Goal: Check status: Check status

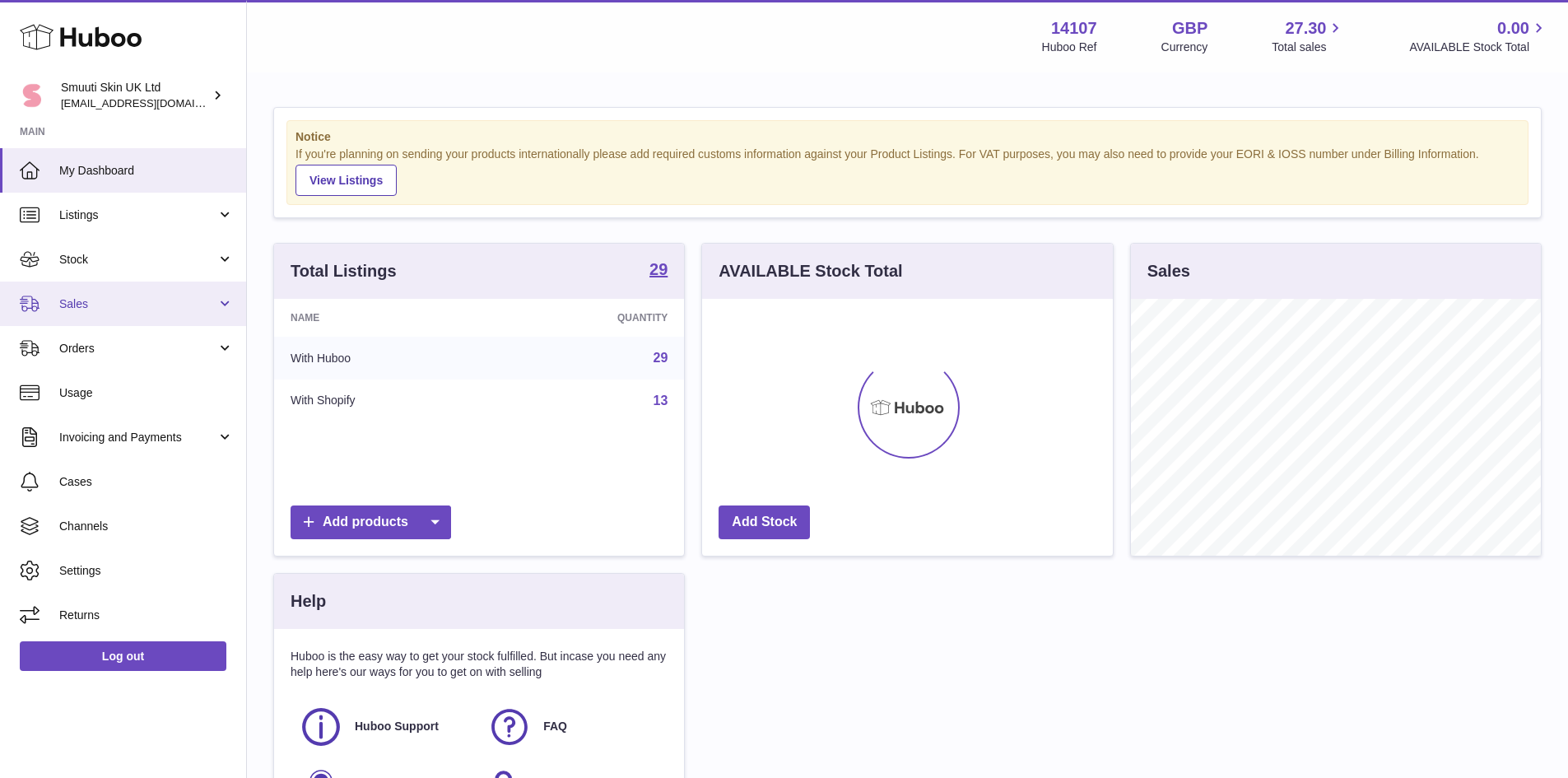
scroll to position [257, 411]
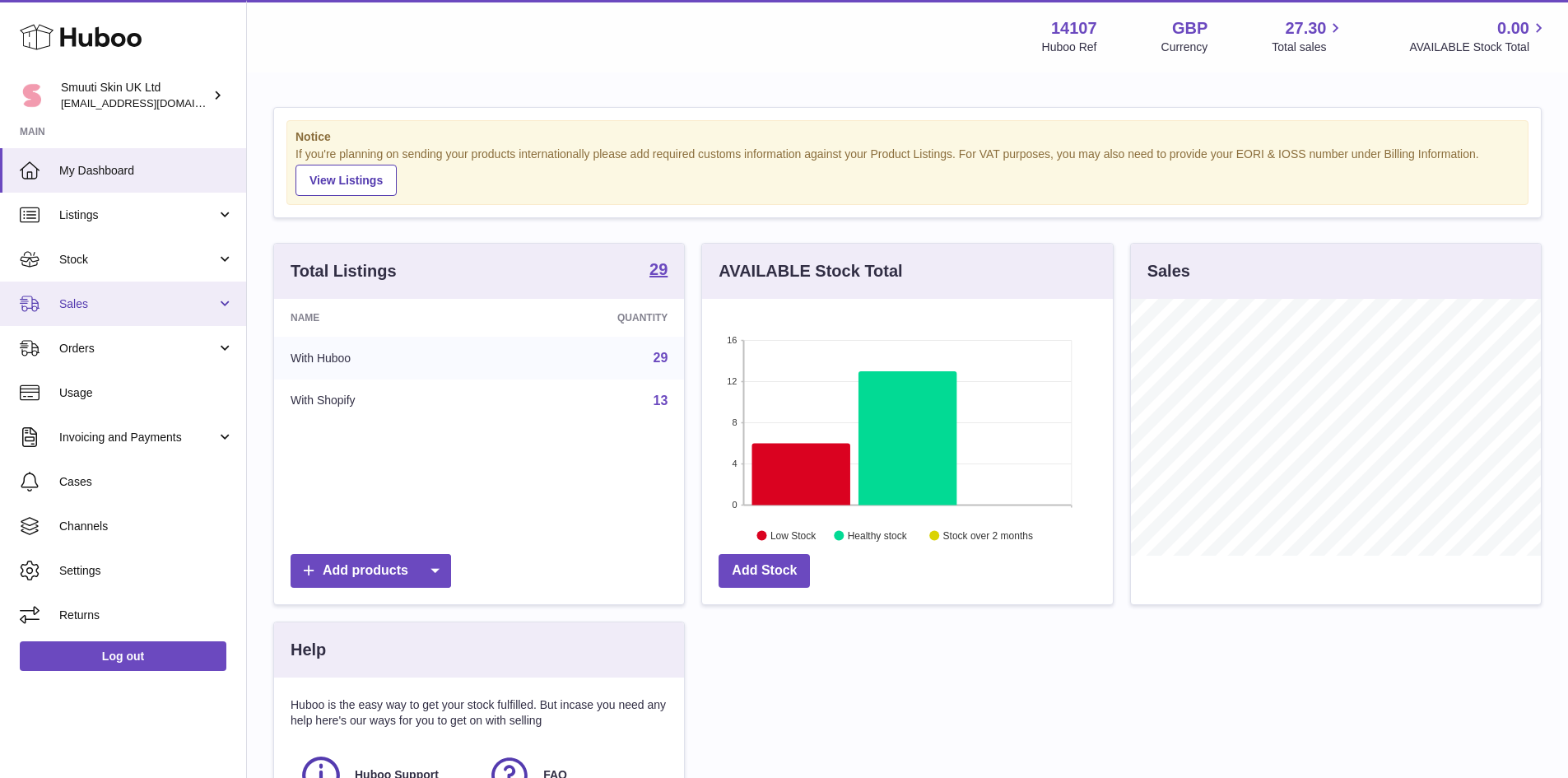
click at [84, 302] on span "Sales" at bounding box center [138, 304] width 157 height 16
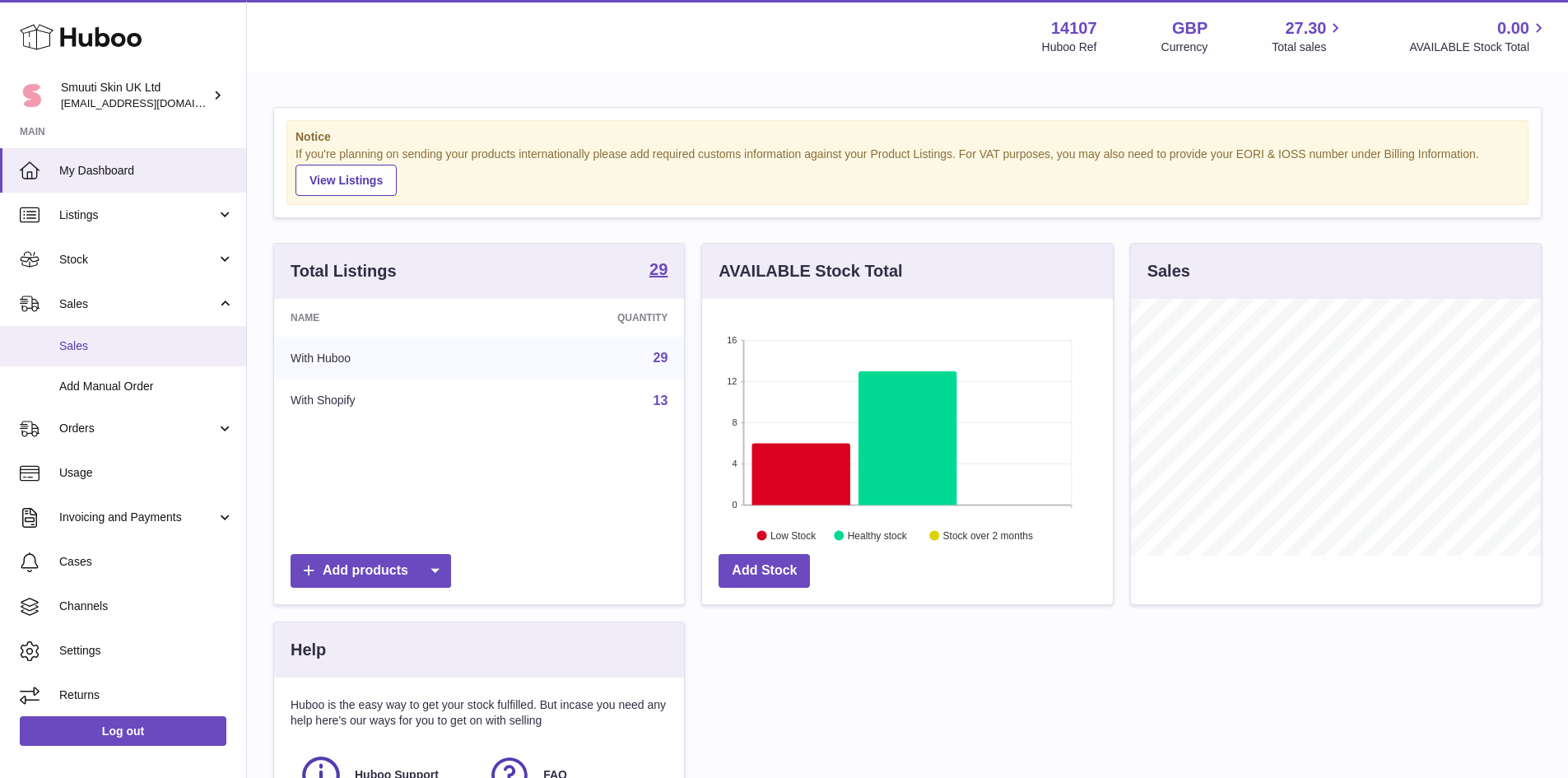
click at [78, 349] on span "Sales" at bounding box center [147, 347] width 174 height 16
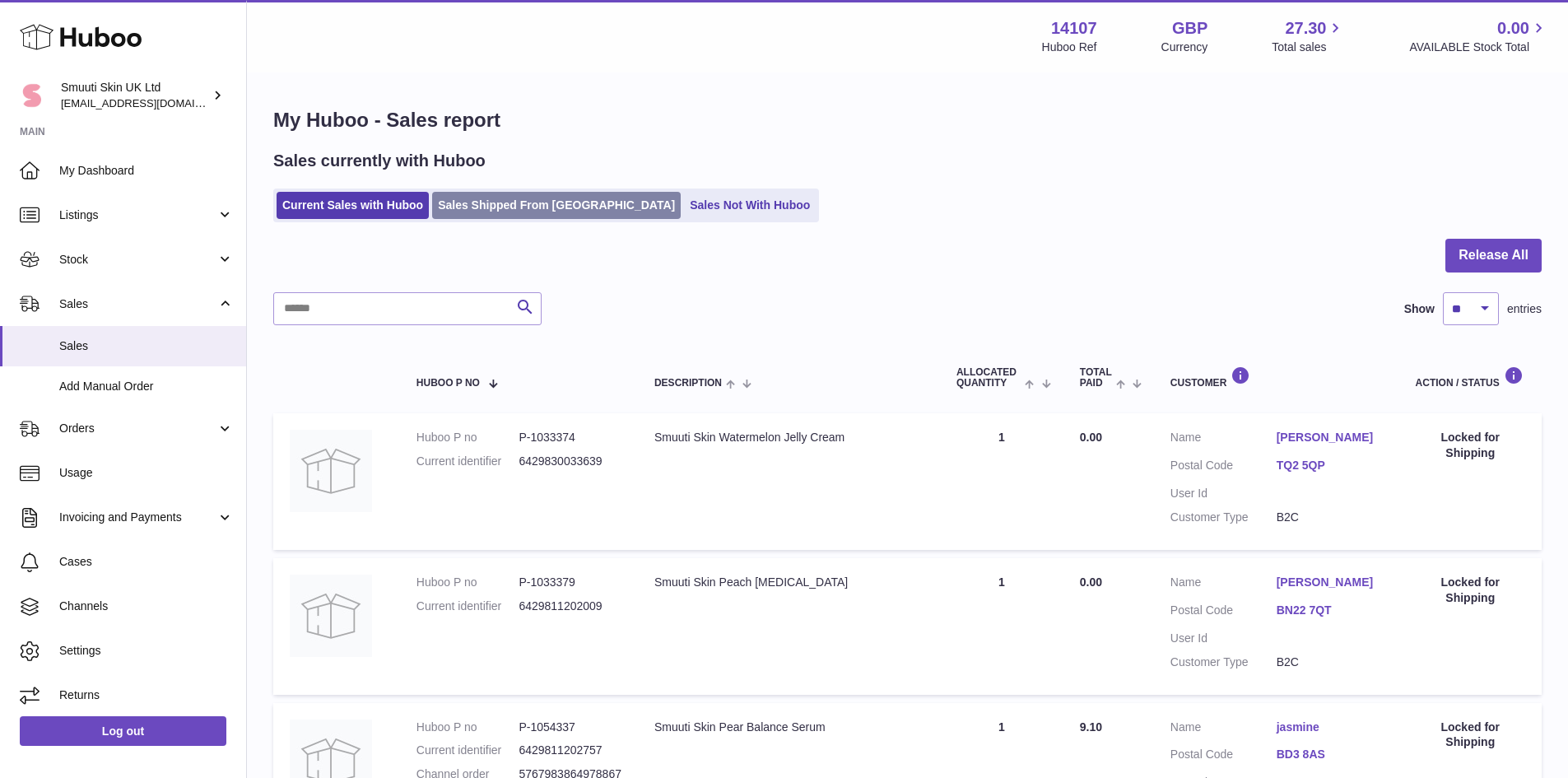
click at [547, 211] on link "Sales Shipped From Huboo" at bounding box center [556, 205] width 249 height 28
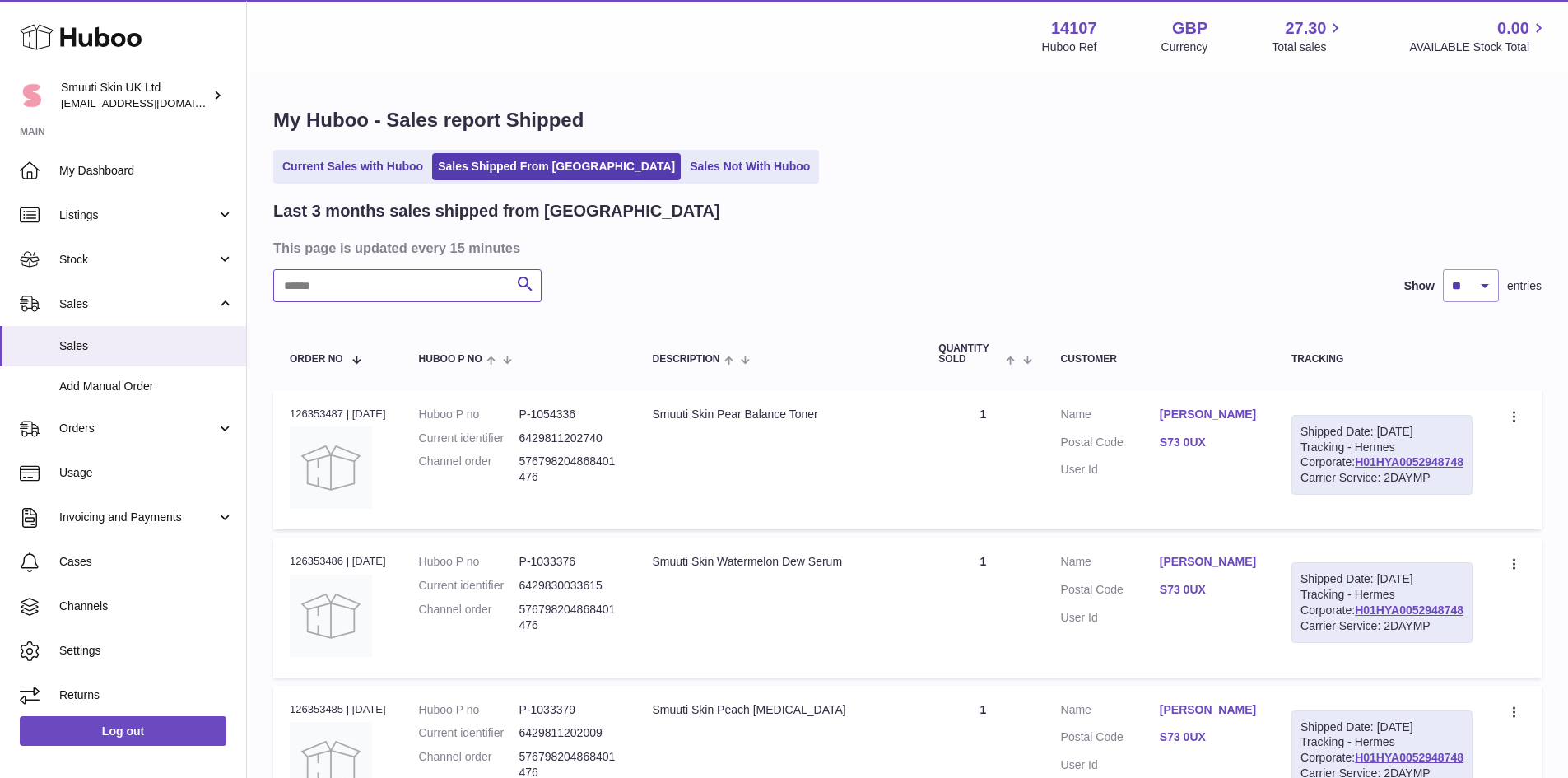
paste input "**********"
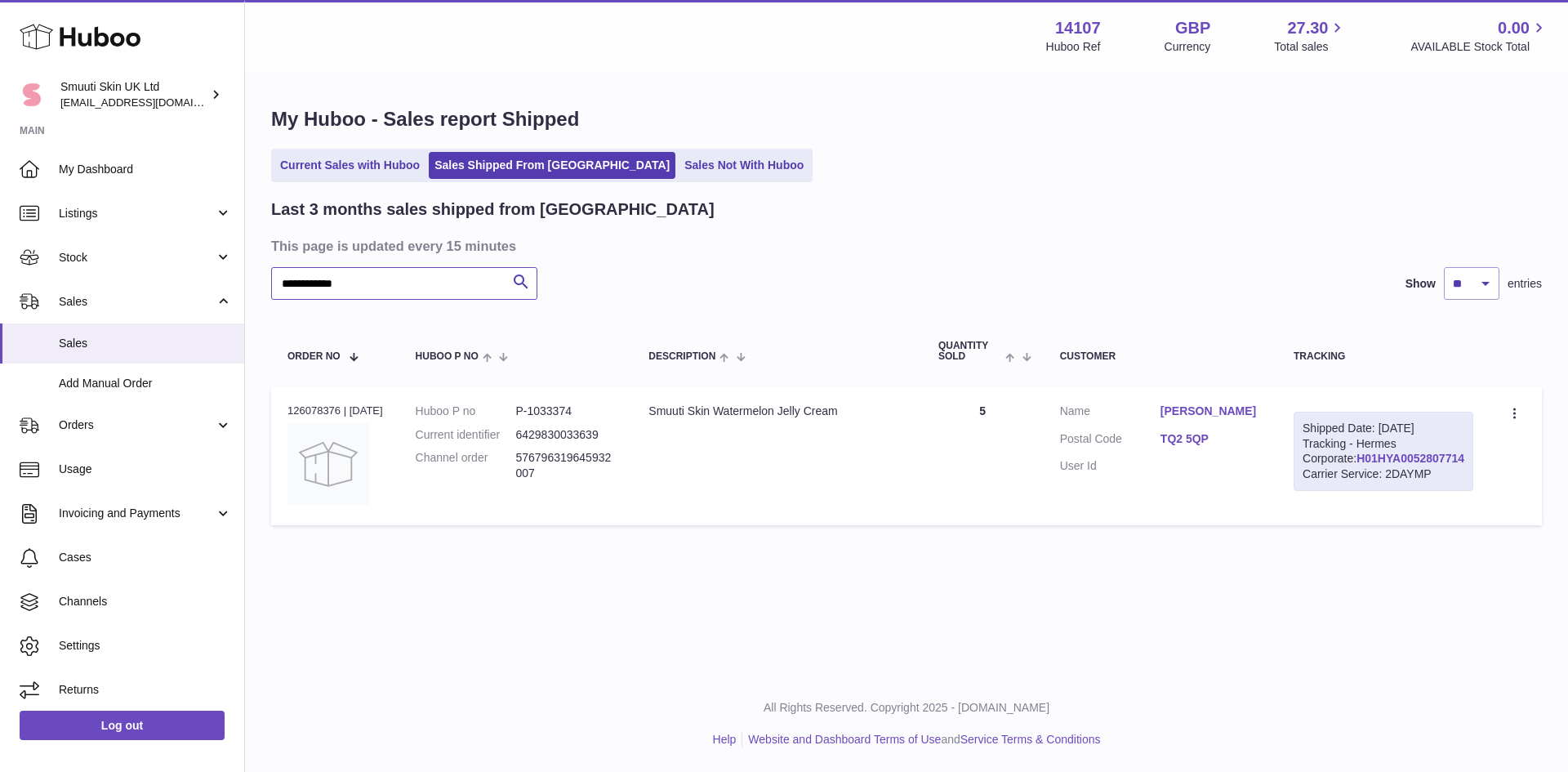
type input "**********"
click at [1389, 465] on link "H01HYA0052807714" at bounding box center [1410, 458] width 108 height 13
drag, startPoint x: 1184, startPoint y: 436, endPoint x: 1256, endPoint y: 453, distance: 74.0
click at [1256, 453] on dl "Customer Name Hayley Oswin Postal Code TQ2 5QP User Id" at bounding box center [1161, 443] width 201 height 79
copy dl "TQ2 5QP"
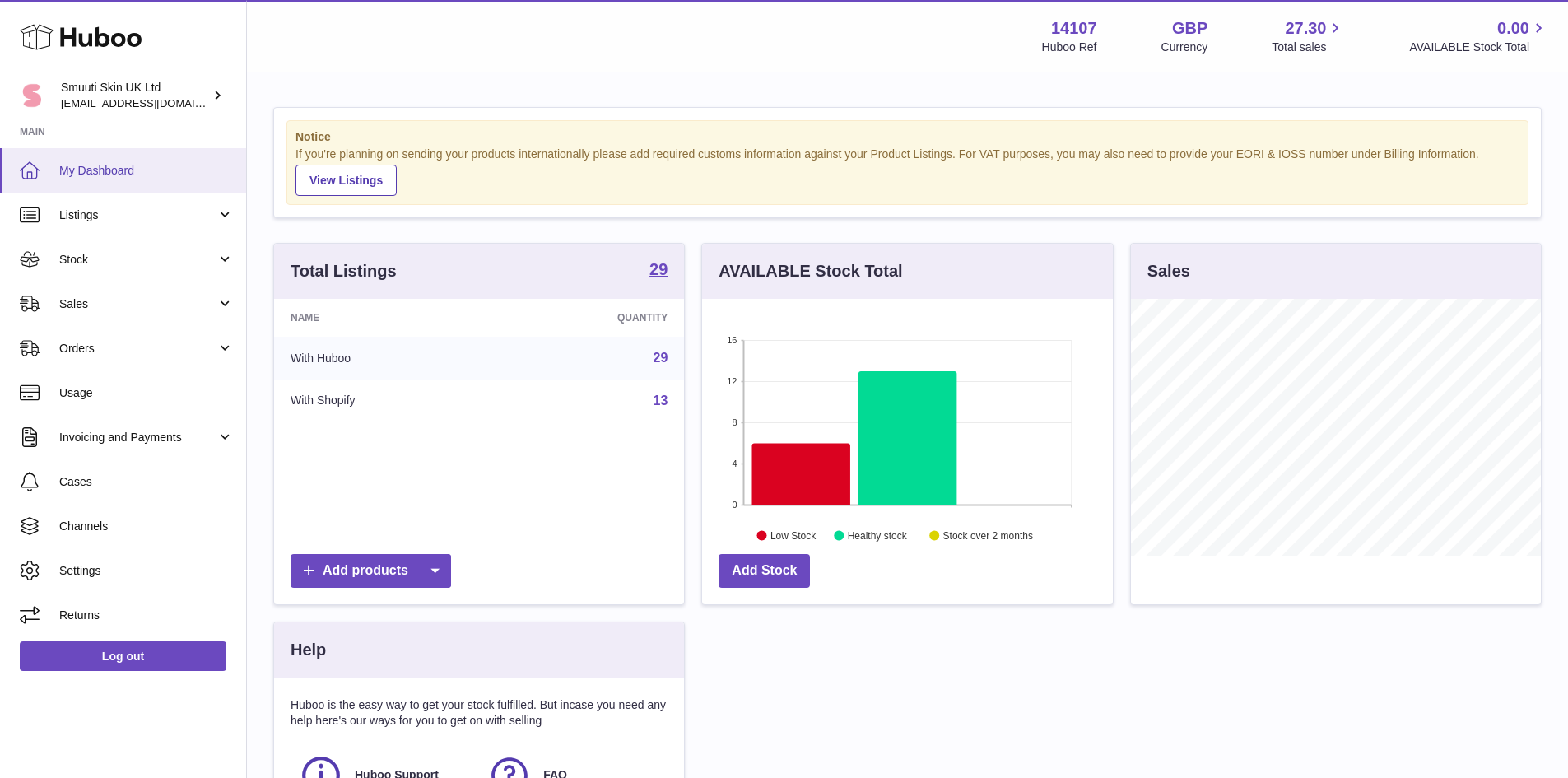
scroll to position [257, 411]
click at [84, 309] on span "Sales" at bounding box center [138, 304] width 157 height 16
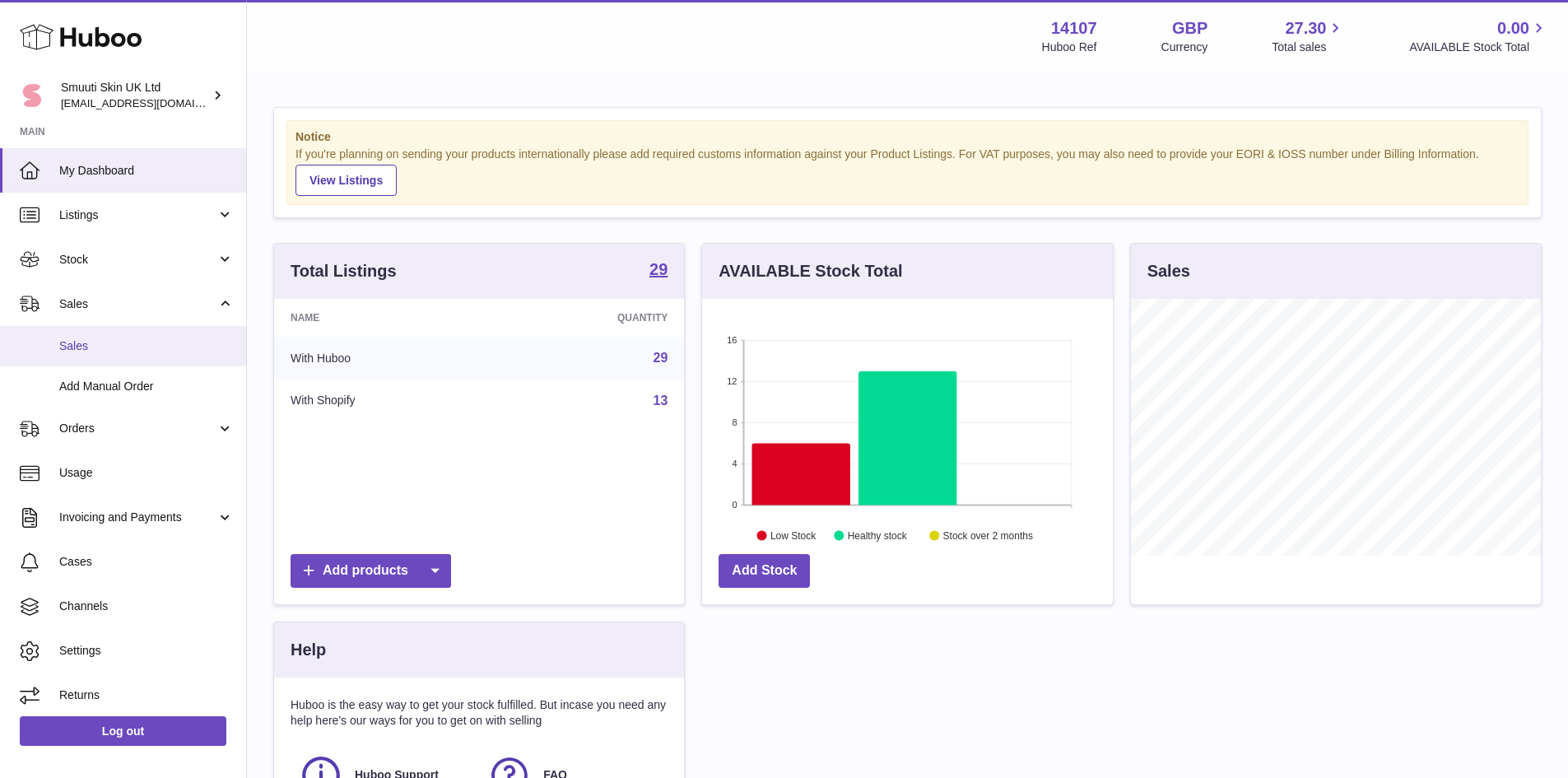
click at [82, 349] on span "Sales" at bounding box center [147, 347] width 174 height 16
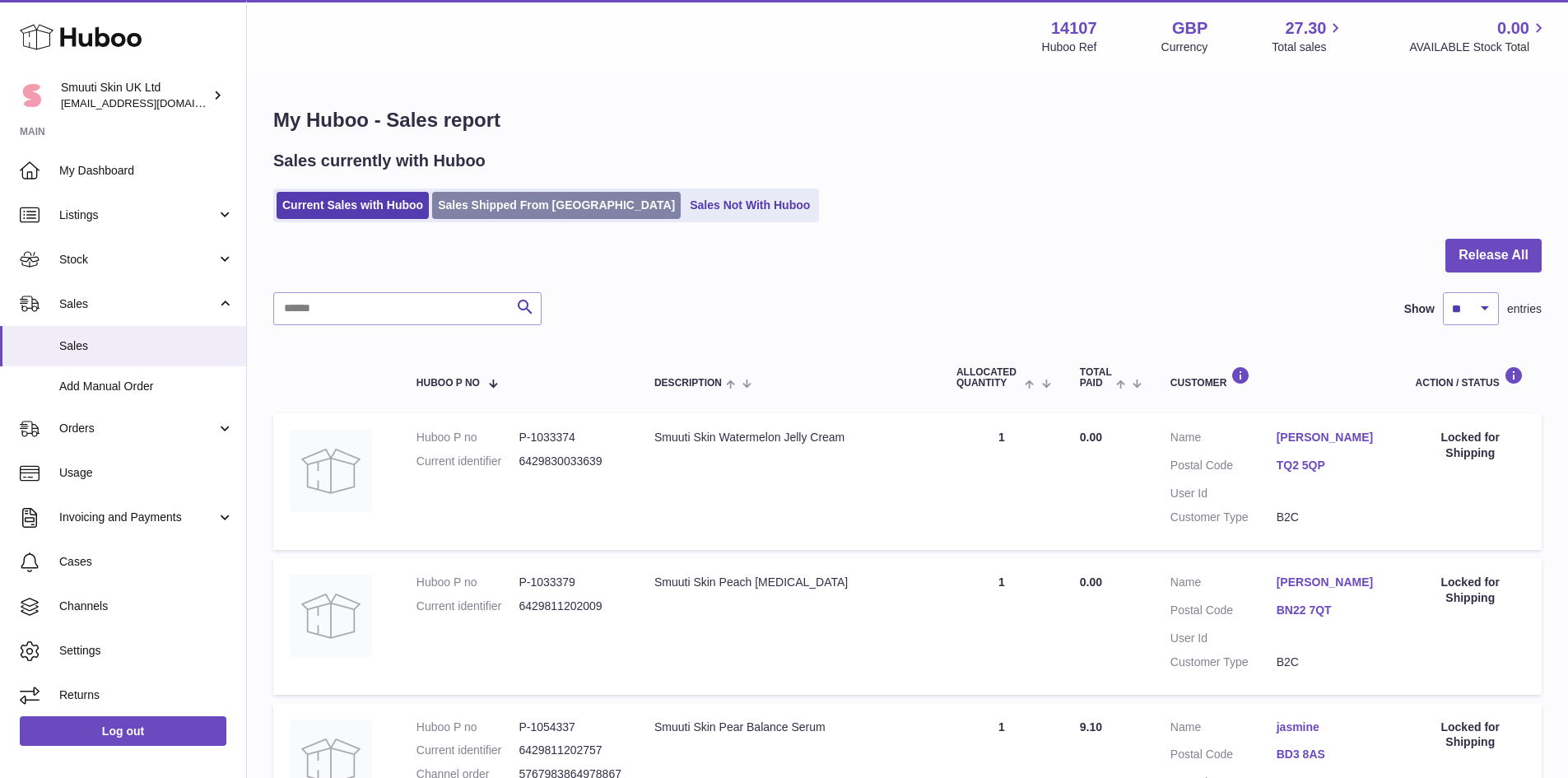
click at [522, 201] on link "Sales Shipped From [GEOGRAPHIC_DATA]" at bounding box center [556, 205] width 249 height 28
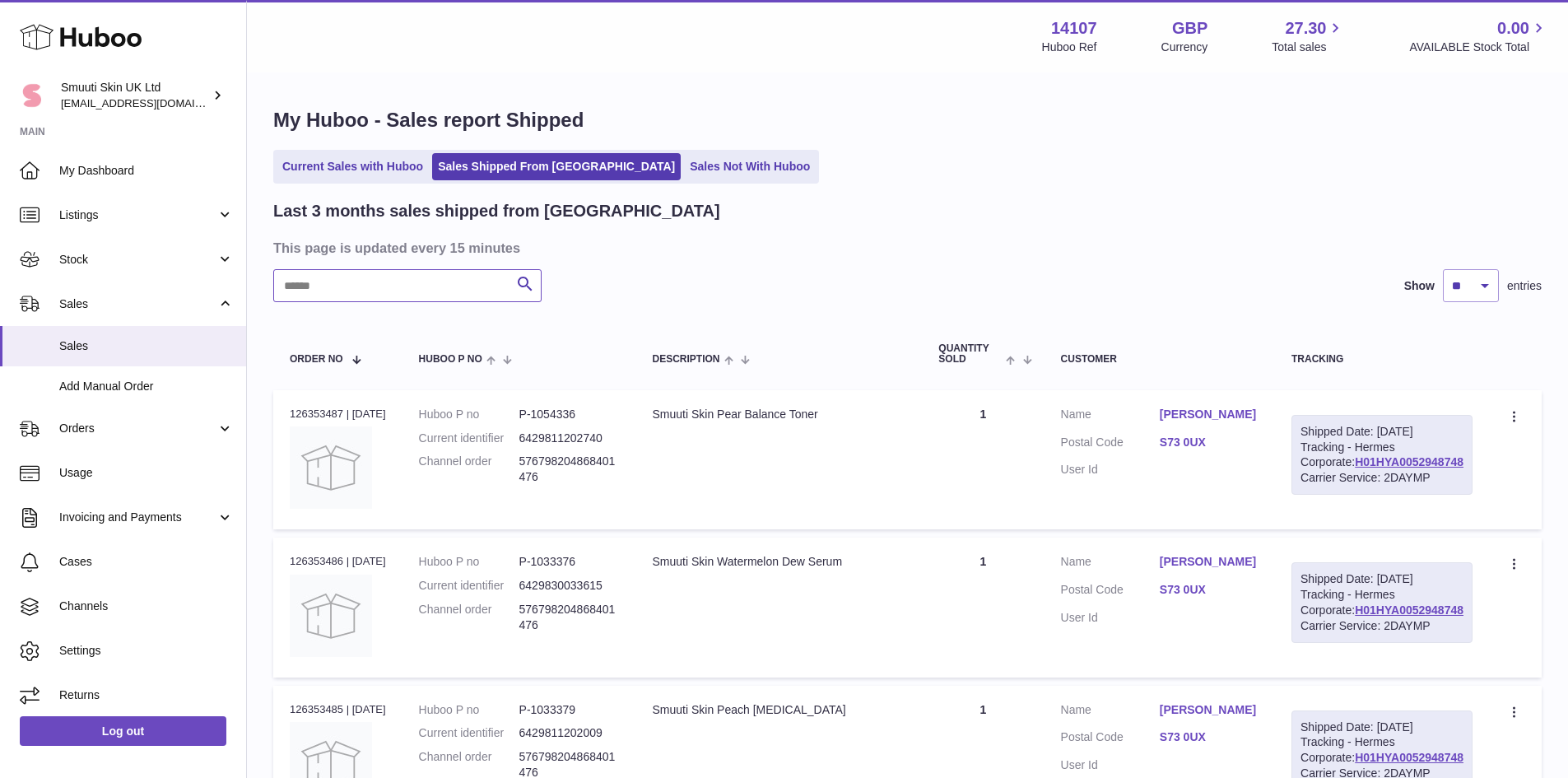
click at [372, 284] on input "text" at bounding box center [407, 285] width 268 height 33
paste input "**********"
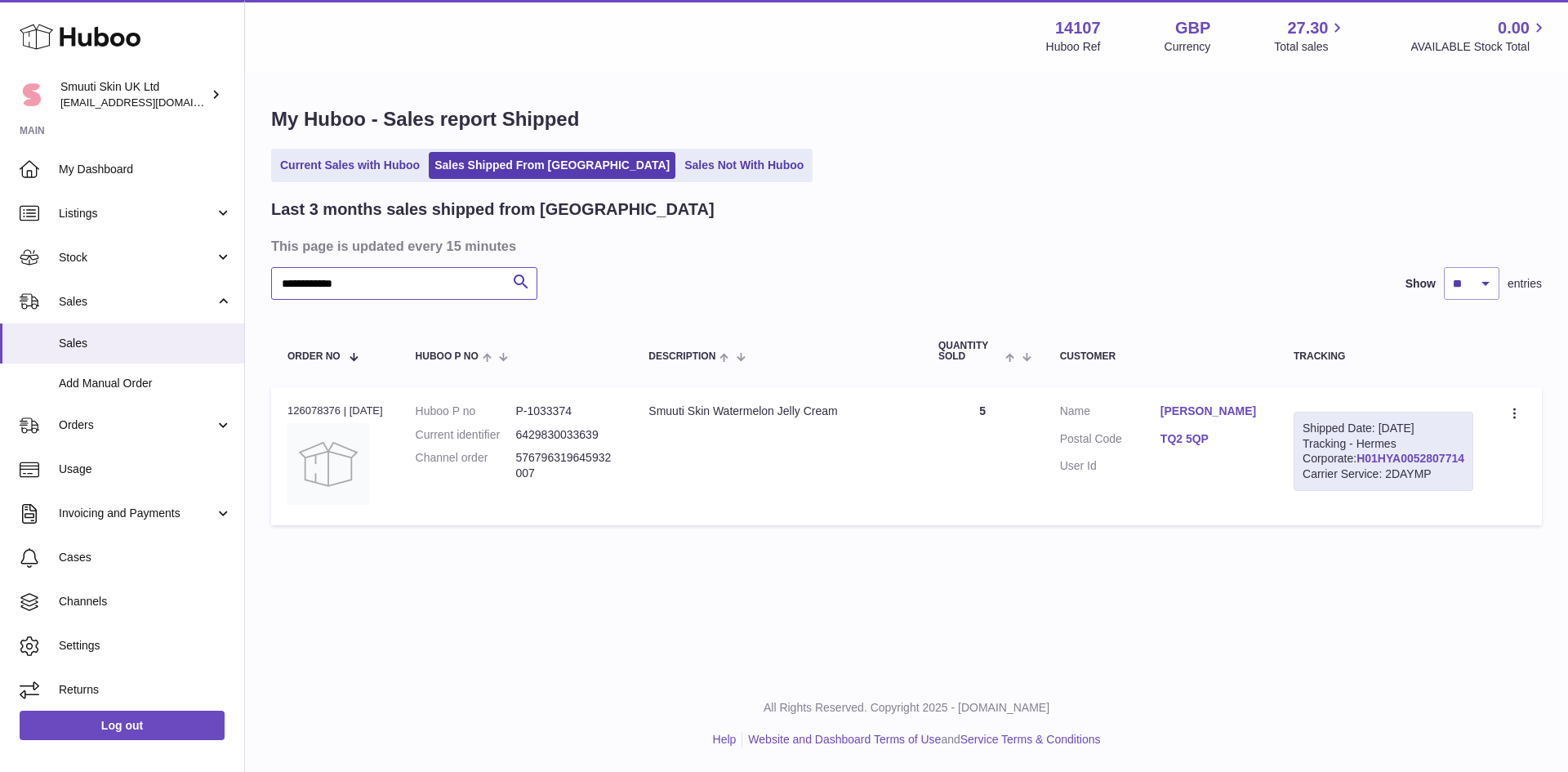
type input "**********"
click at [1420, 465] on link "H01HYA0052807714" at bounding box center [1410, 458] width 108 height 13
drag, startPoint x: 1182, startPoint y: 437, endPoint x: 1247, endPoint y: 437, distance: 65.0
click at [1247, 437] on dl "Customer Name Hayley Oswin Postal Code TQ2 5QP User Id" at bounding box center [1161, 443] width 201 height 79
copy dl "TQ2 5QP"
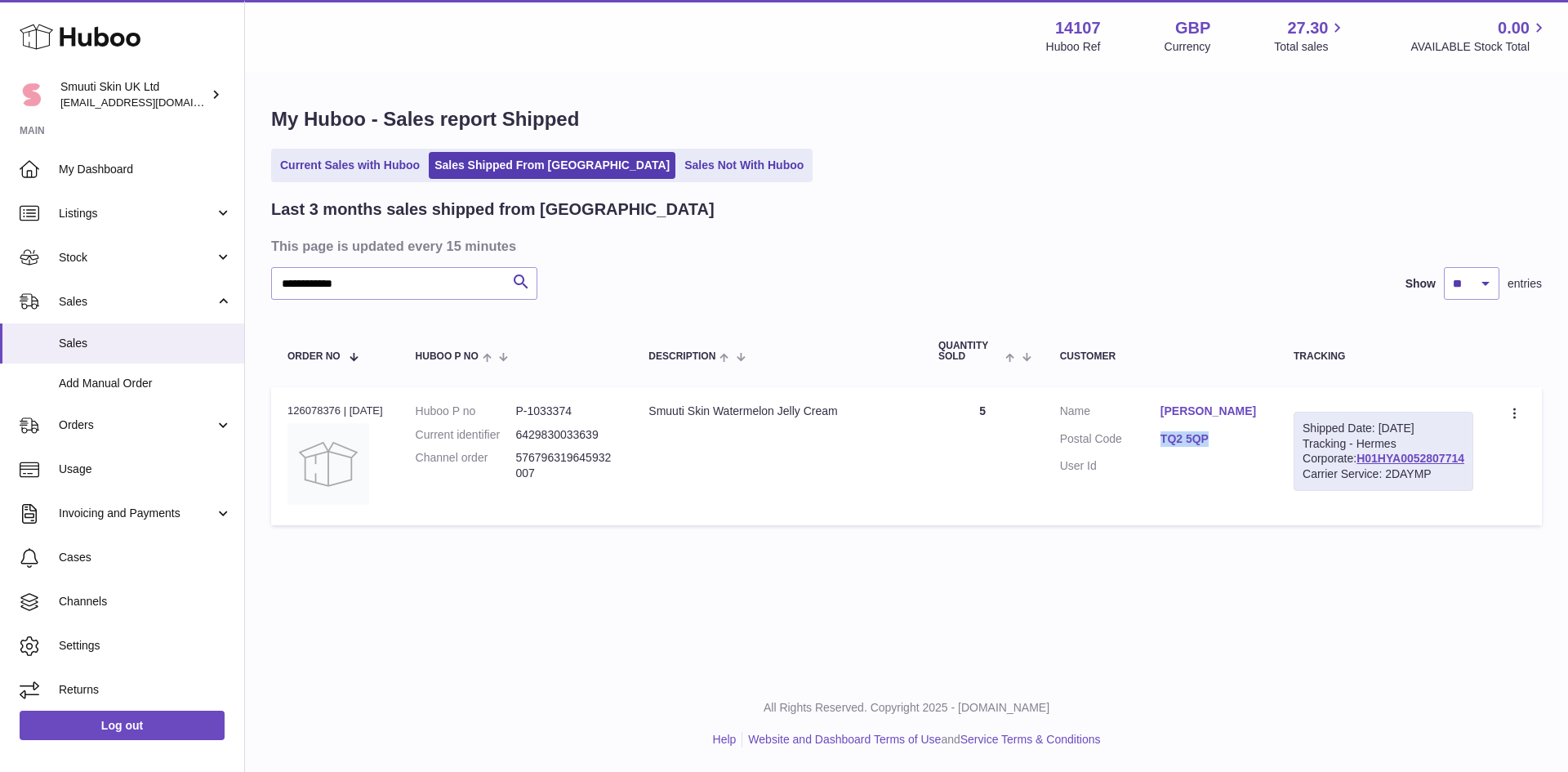
copy dl "TQ2 5QP"
click at [502, 160] on link "Sales Shipped From [GEOGRAPHIC_DATA]" at bounding box center [552, 165] width 247 height 27
